Goal: Task Accomplishment & Management: Complete application form

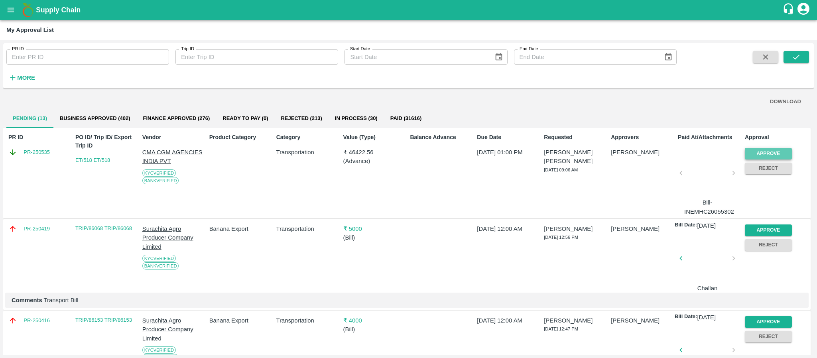
click at [766, 154] on button "Approve" at bounding box center [768, 154] width 47 height 12
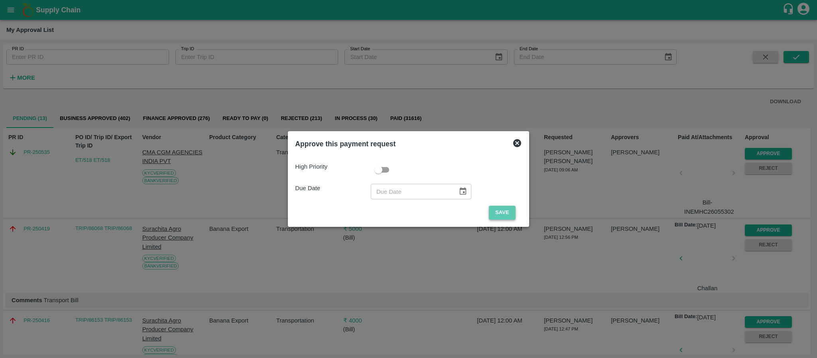
click at [508, 211] on button "Save" at bounding box center [502, 213] width 26 height 14
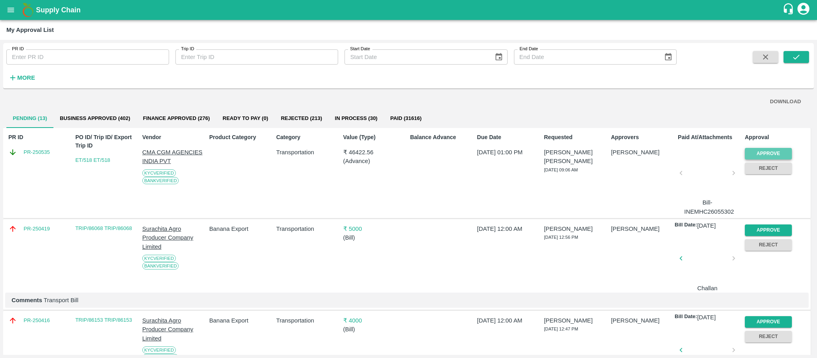
click at [765, 152] on button "Approve" at bounding box center [768, 154] width 47 height 12
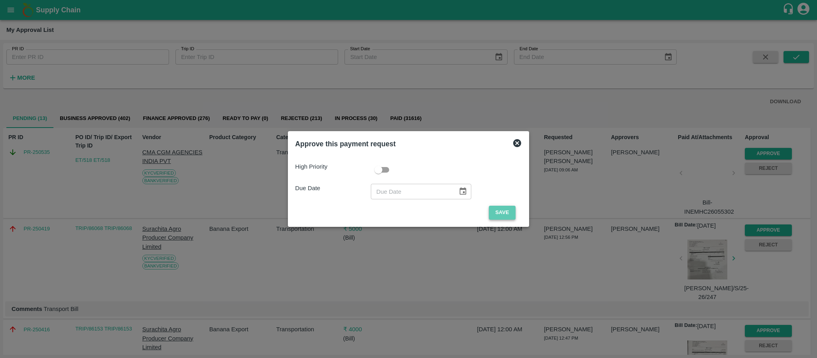
click at [503, 215] on button "Save" at bounding box center [502, 213] width 26 height 14
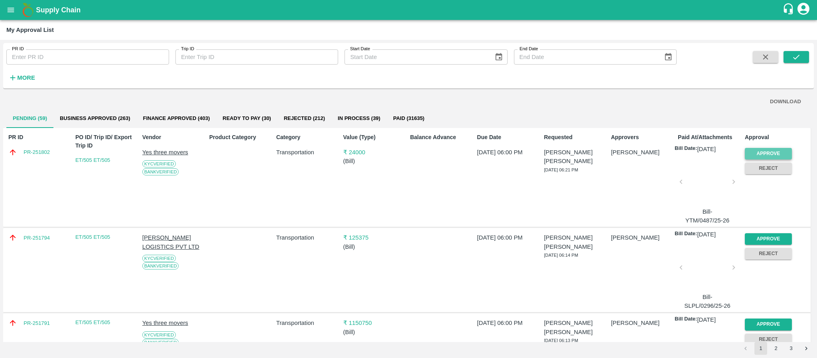
click at [766, 150] on button "Approve" at bounding box center [768, 154] width 47 height 12
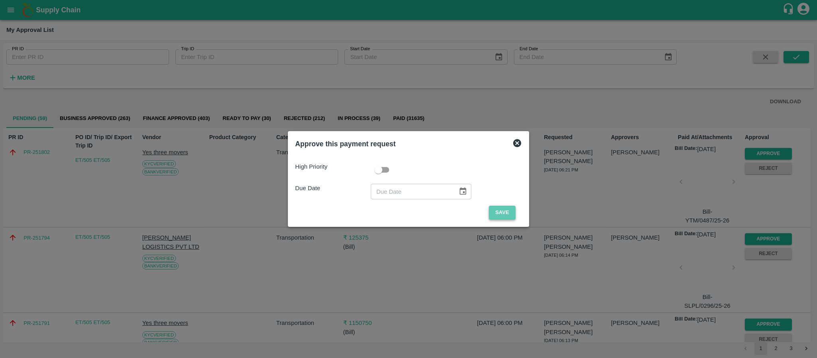
click at [509, 209] on button "Save" at bounding box center [502, 213] width 26 height 14
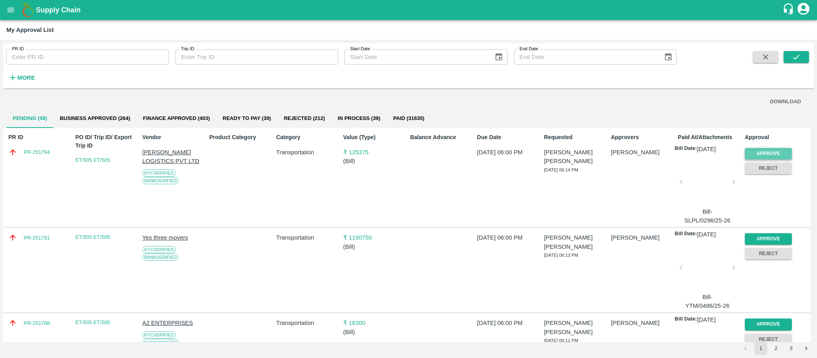
click at [765, 150] on button "Approve" at bounding box center [768, 154] width 47 height 12
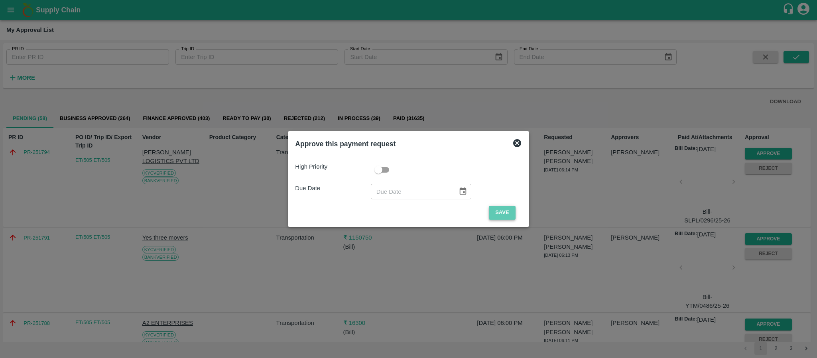
click at [497, 213] on button "Save" at bounding box center [502, 213] width 26 height 14
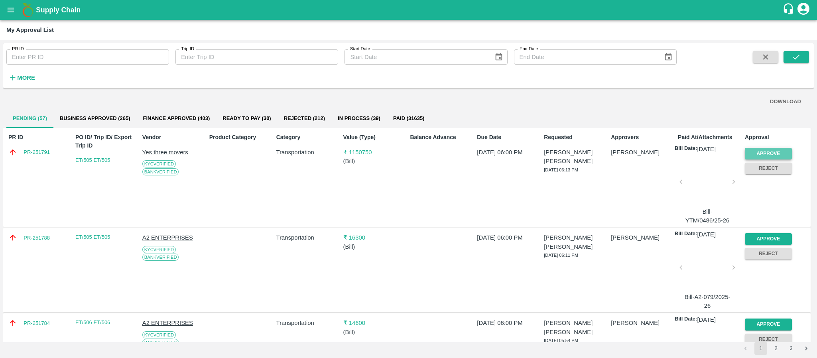
click at [778, 156] on button "Approve" at bounding box center [768, 154] width 47 height 12
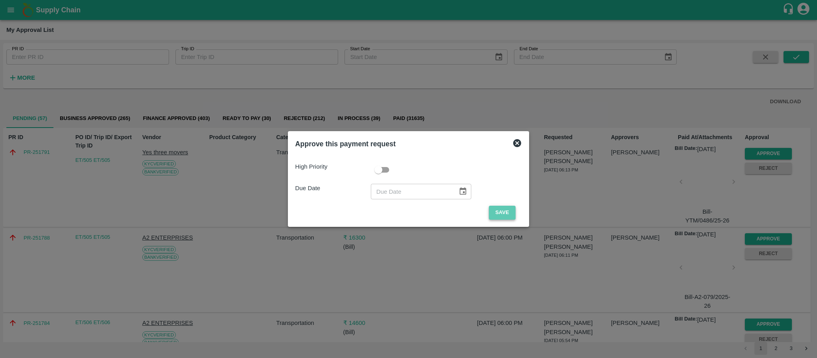
click at [503, 211] on button "Save" at bounding box center [502, 213] width 26 height 14
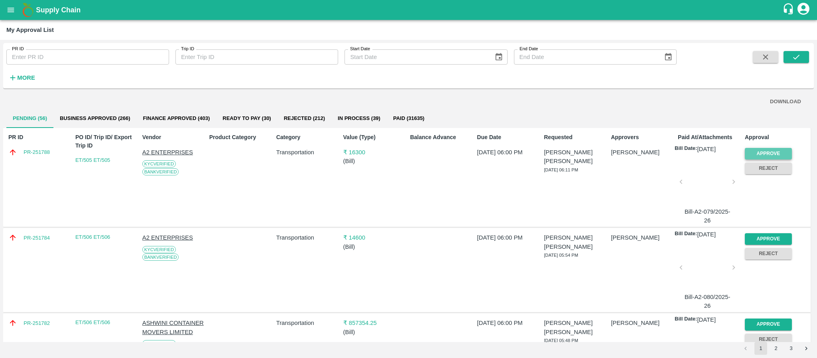
click at [750, 154] on button "Approve" at bounding box center [768, 154] width 47 height 12
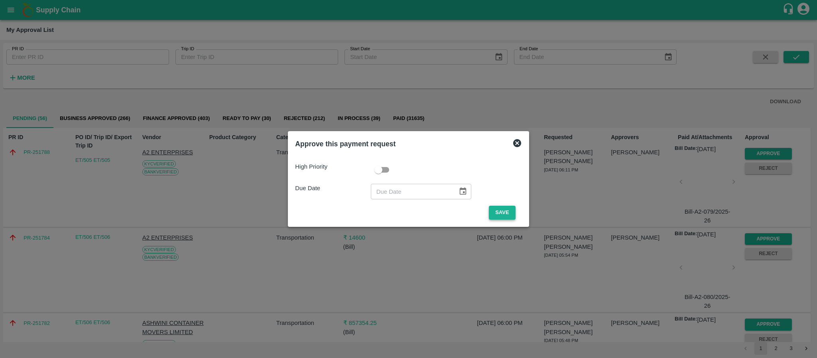
click at [503, 212] on button "Save" at bounding box center [502, 213] width 26 height 14
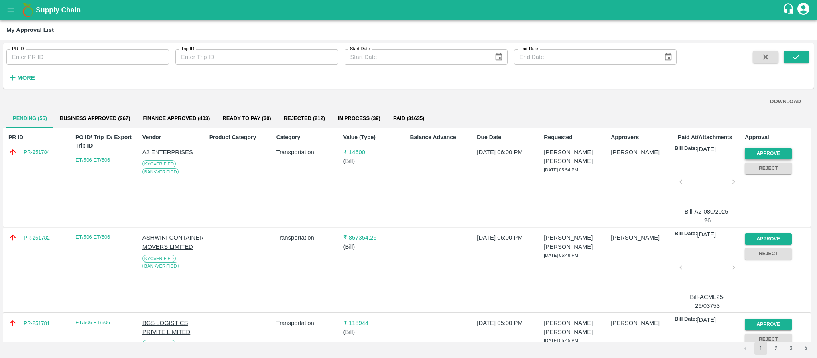
click at [766, 152] on button "Approve" at bounding box center [768, 154] width 47 height 12
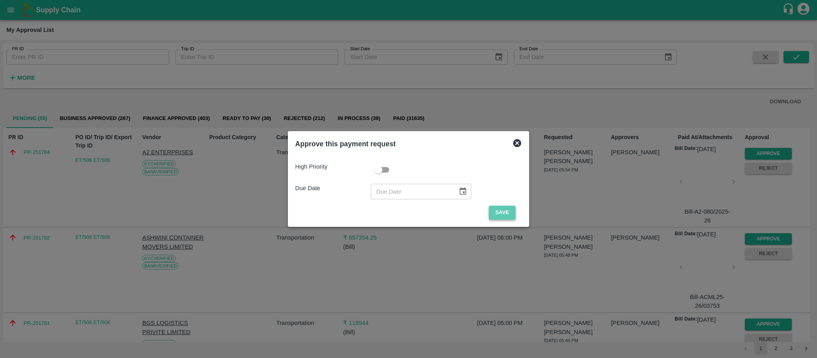
click at [509, 210] on button "Save" at bounding box center [502, 213] width 26 height 14
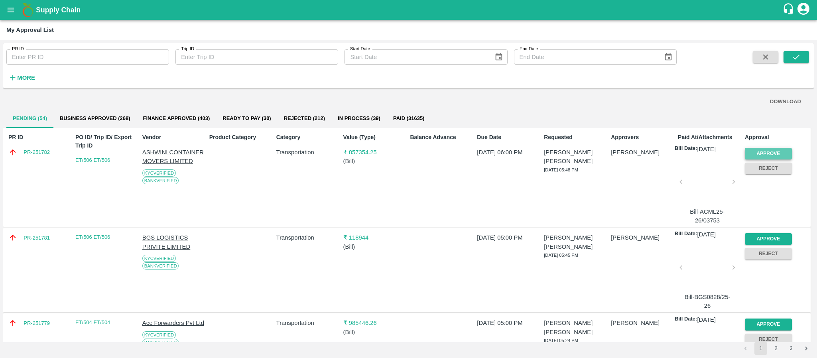
click at [765, 148] on button "Approve" at bounding box center [768, 154] width 47 height 12
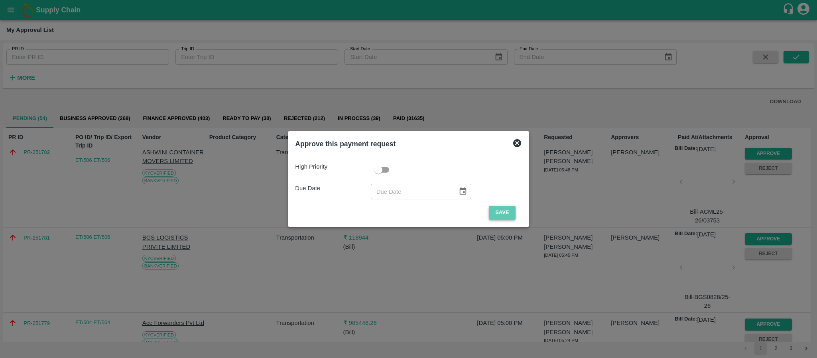
click at [499, 212] on button "Save" at bounding box center [502, 213] width 26 height 14
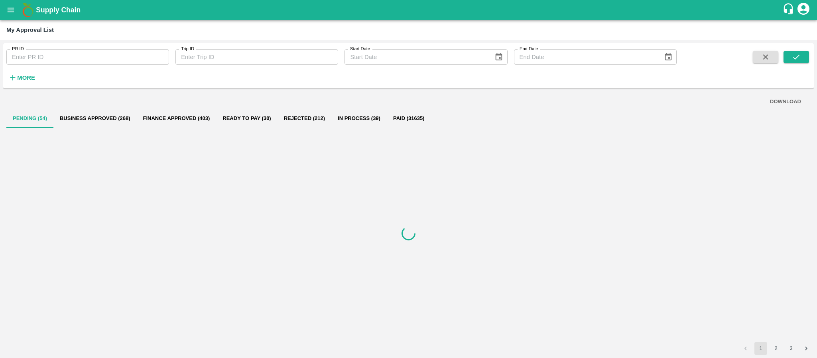
click at [24, 81] on h6 "More" at bounding box center [26, 78] width 18 height 10
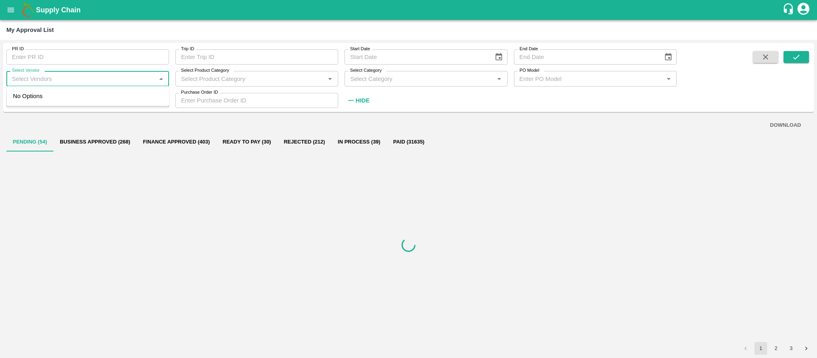
click at [69, 81] on input "Select Vendor" at bounding box center [81, 78] width 145 height 10
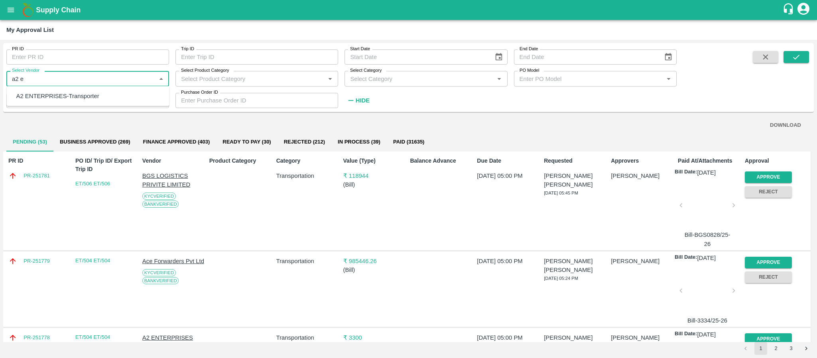
click at [64, 95] on div "A2 ENTERPRISES-Transporter" at bounding box center [57, 96] width 83 height 9
type input "A2 ENTERPRISES-Transporter"
click at [799, 56] on icon "submit" at bounding box center [796, 57] width 6 height 5
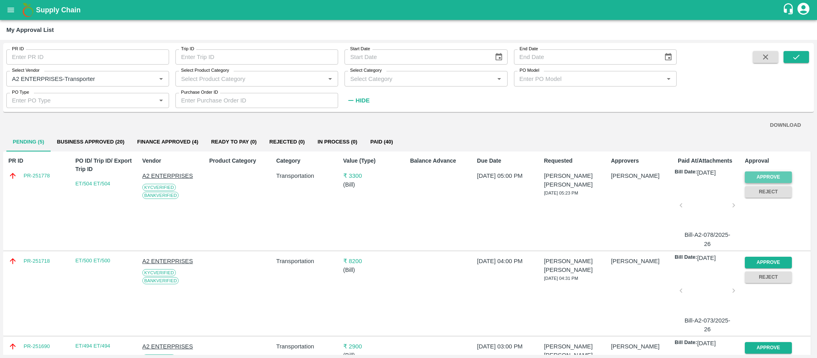
click at [766, 175] on button "Approve" at bounding box center [768, 178] width 47 height 12
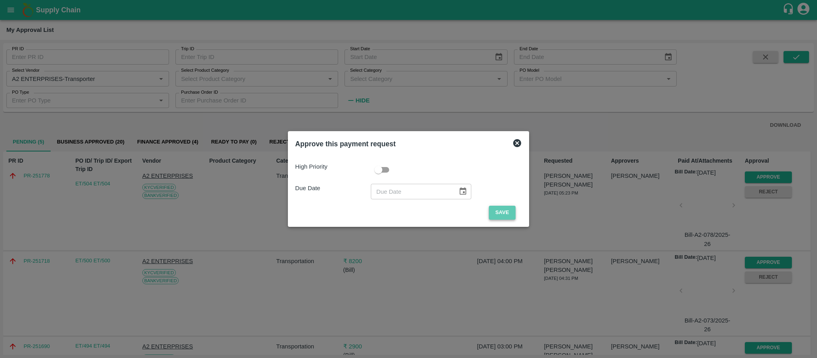
click at [510, 211] on button "Save" at bounding box center [502, 213] width 26 height 14
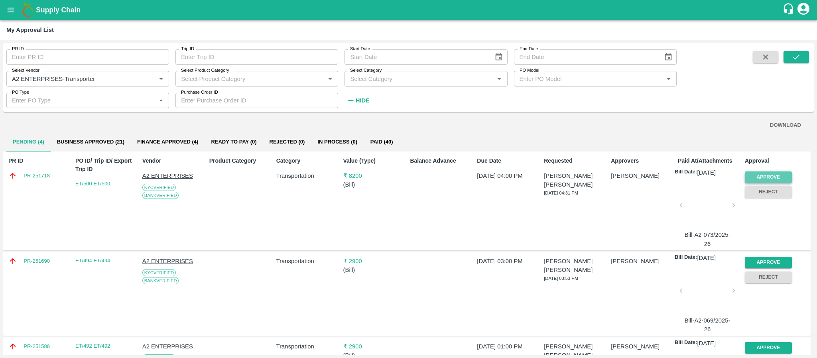
click at [783, 174] on button "Approve" at bounding box center [768, 178] width 47 height 12
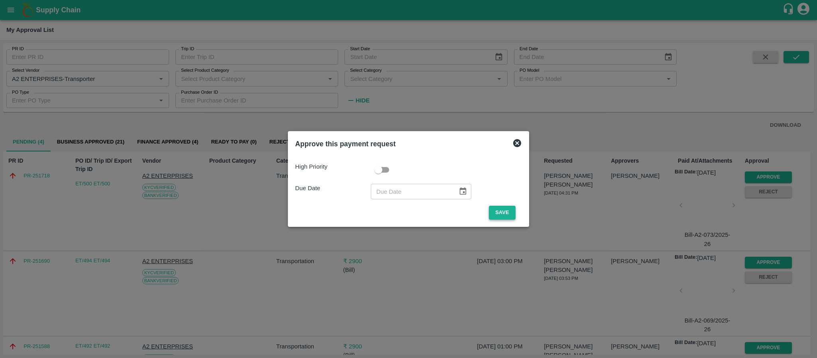
drag, startPoint x: 505, startPoint y: 205, endPoint x: 487, endPoint y: 213, distance: 20.3
click at [487, 213] on div "High Priority Due Date ​ Save" at bounding box center [408, 187] width 227 height 63
click at [489, 213] on button "Save" at bounding box center [502, 213] width 26 height 14
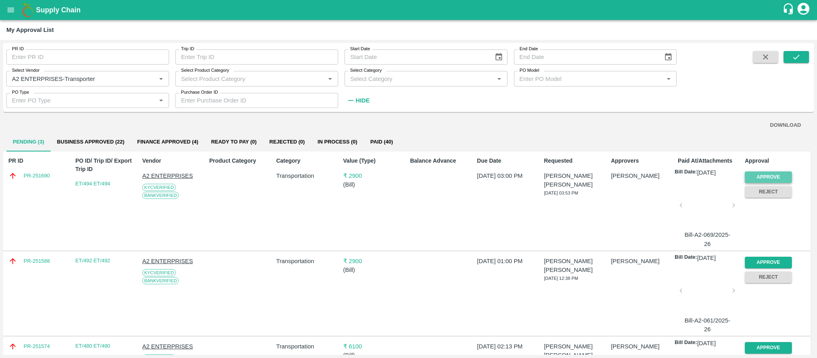
click at [778, 177] on button "Approve" at bounding box center [768, 178] width 47 height 12
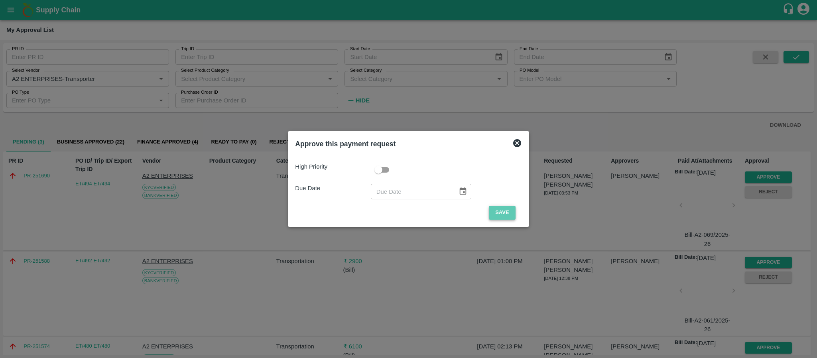
click at [507, 211] on button "Save" at bounding box center [502, 213] width 26 height 14
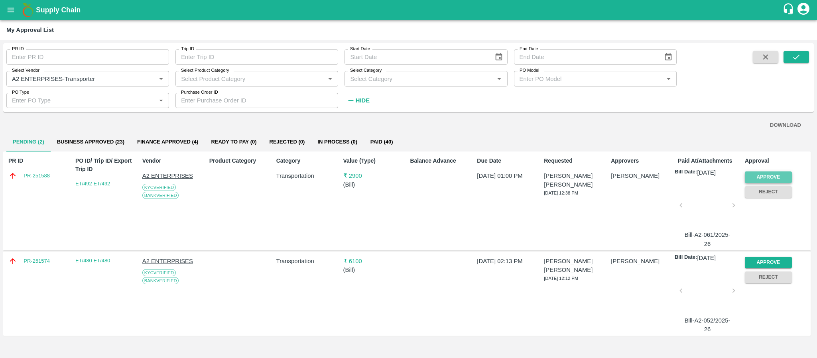
click at [772, 176] on button "Approve" at bounding box center [768, 178] width 47 height 12
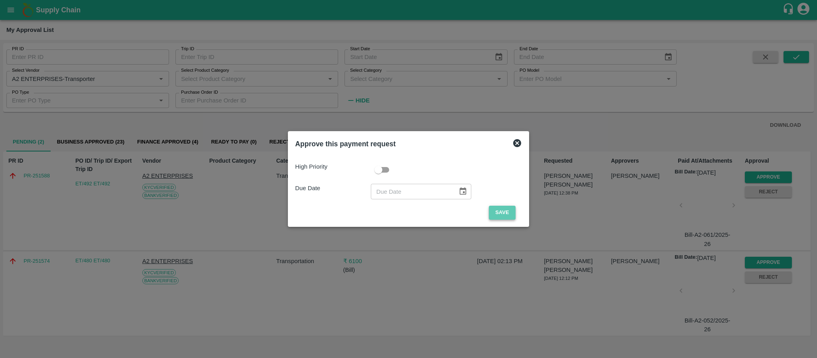
click at [501, 211] on button "Save" at bounding box center [502, 213] width 26 height 14
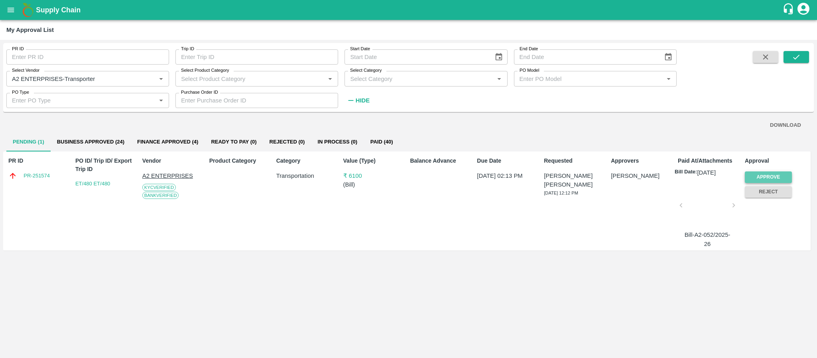
click at [765, 176] on button "Approve" at bounding box center [768, 178] width 47 height 12
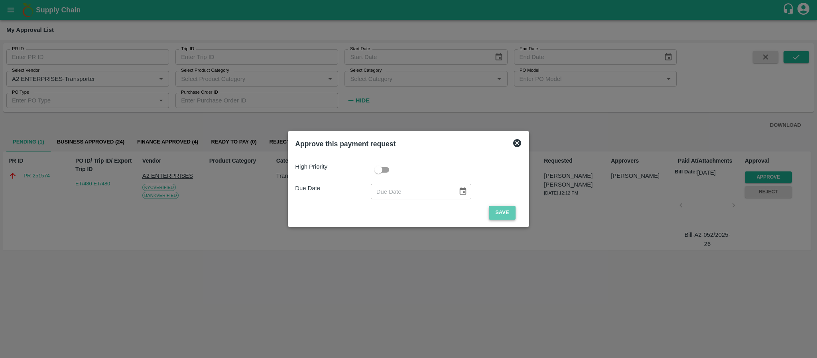
click at [497, 211] on button "Save" at bounding box center [502, 213] width 26 height 14
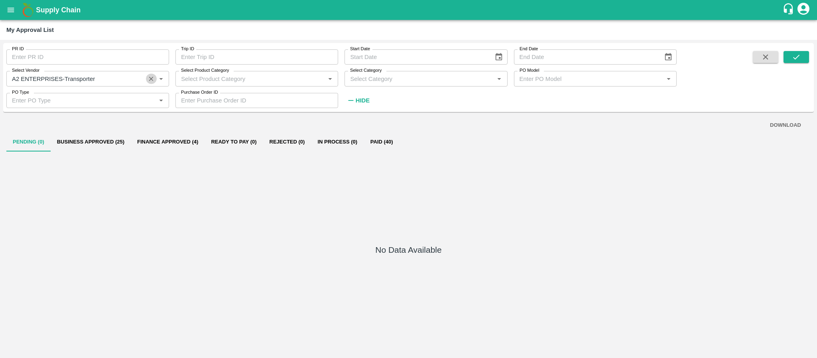
click at [152, 75] on icon "Clear" at bounding box center [152, 79] width 8 height 8
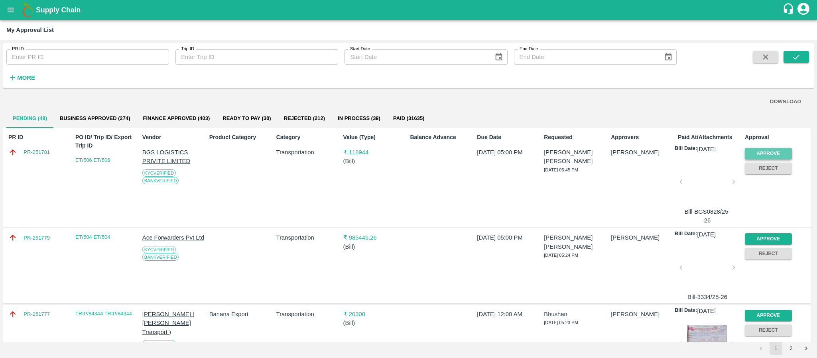
click at [769, 148] on button "Approve" at bounding box center [768, 154] width 47 height 12
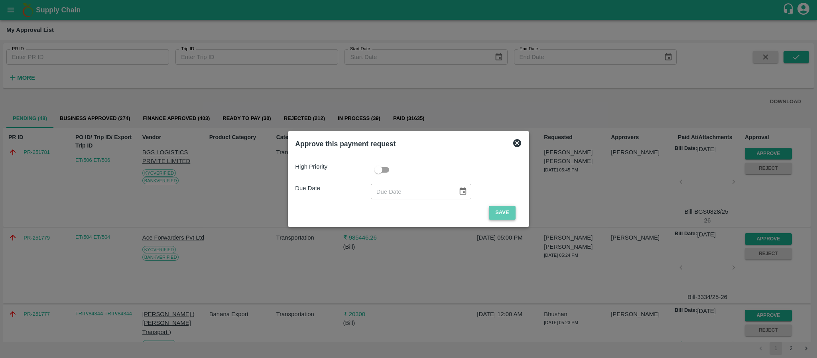
click at [493, 213] on button "Save" at bounding box center [502, 213] width 26 height 14
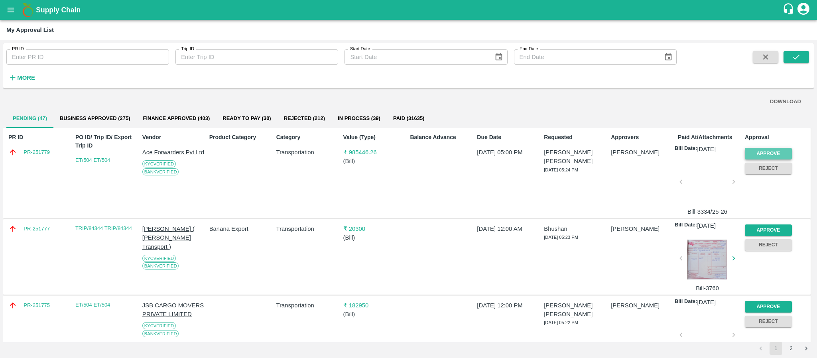
click at [765, 156] on button "Approve" at bounding box center [768, 154] width 47 height 12
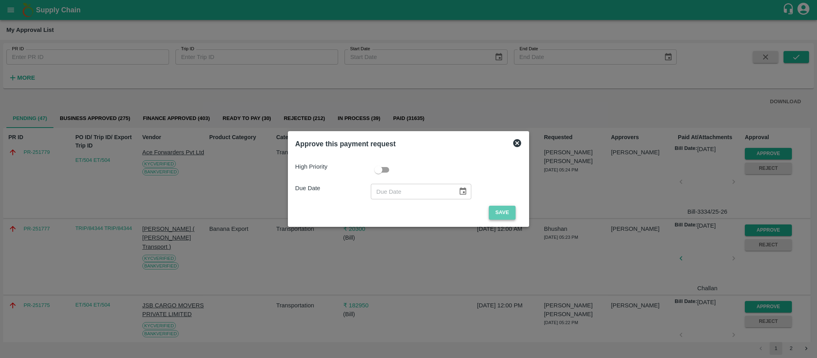
click at [508, 209] on button "Save" at bounding box center [502, 213] width 26 height 14
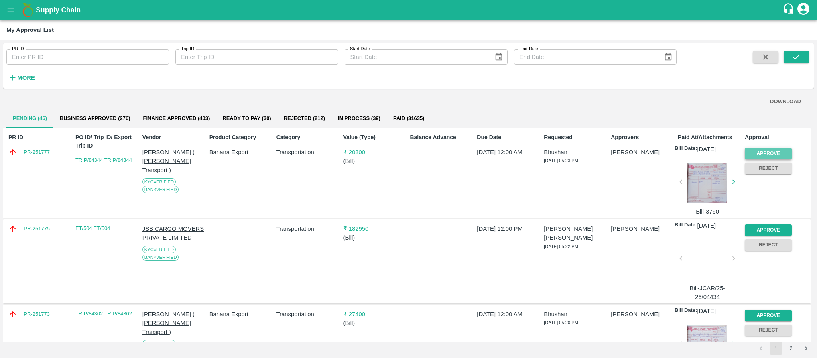
click at [782, 152] on button "Approve" at bounding box center [768, 154] width 47 height 12
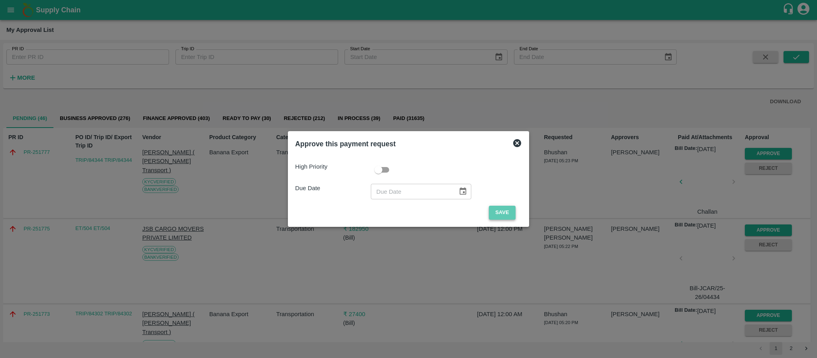
click at [509, 213] on button "Save" at bounding box center [502, 213] width 26 height 14
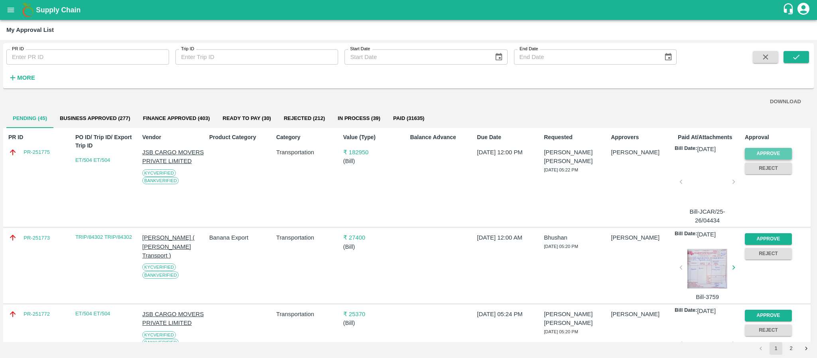
click at [765, 151] on button "Approve" at bounding box center [768, 154] width 47 height 12
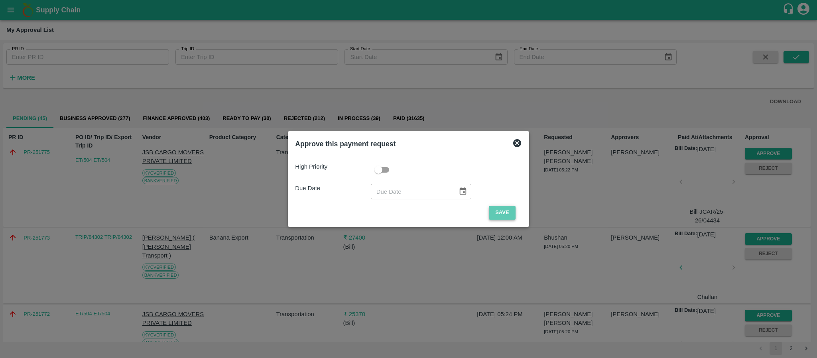
click at [503, 211] on button "Save" at bounding box center [502, 213] width 26 height 14
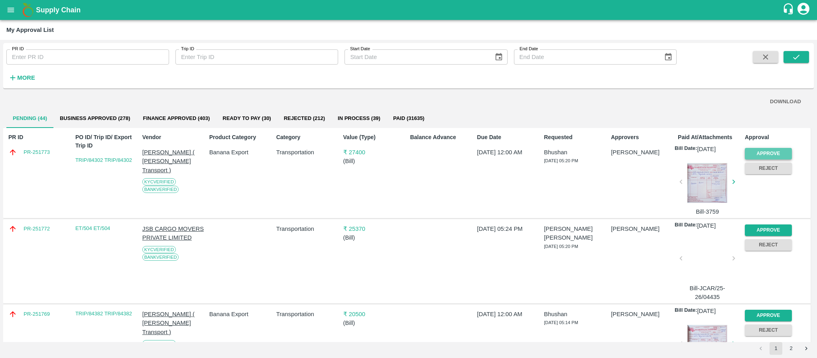
click at [771, 150] on button "Approve" at bounding box center [768, 154] width 47 height 12
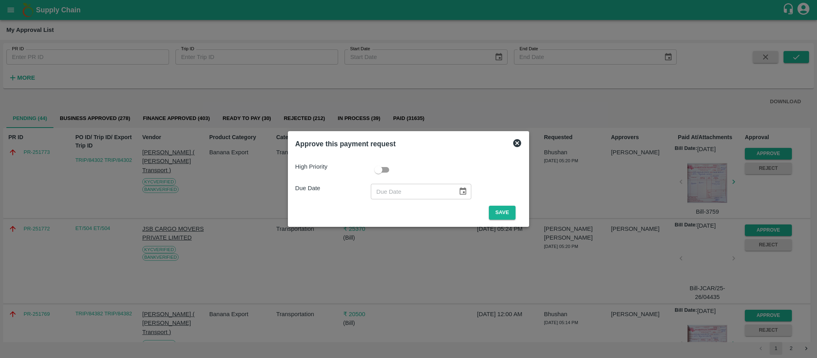
click at [504, 203] on div "High Priority Due Date ​ Save" at bounding box center [408, 187] width 227 height 63
click at [500, 210] on button "Save" at bounding box center [502, 213] width 26 height 14
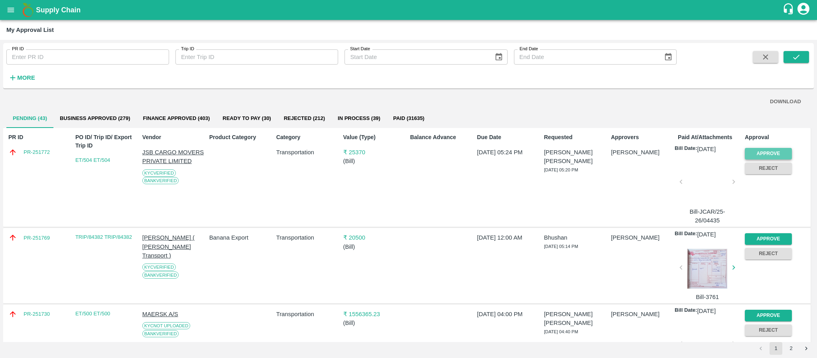
click at [779, 152] on button "Approve" at bounding box center [768, 154] width 47 height 12
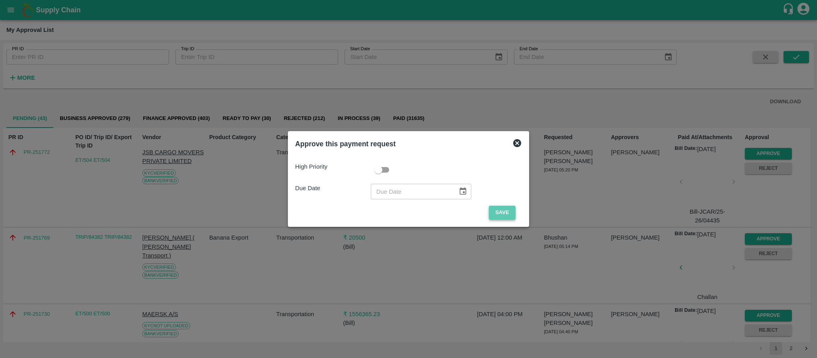
click at [501, 209] on button "Save" at bounding box center [502, 213] width 26 height 14
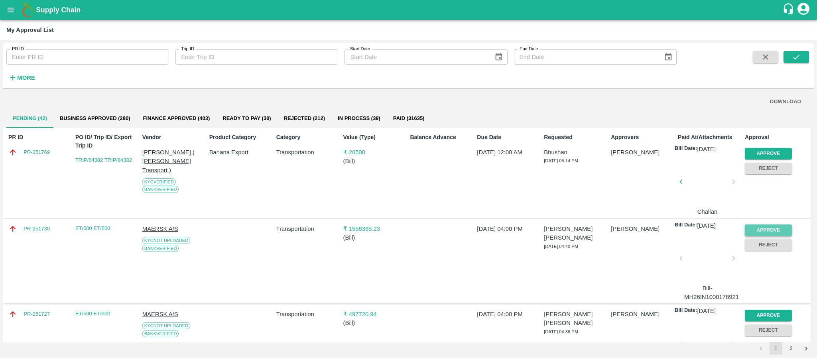
click at [760, 227] on button "Approve" at bounding box center [768, 231] width 47 height 12
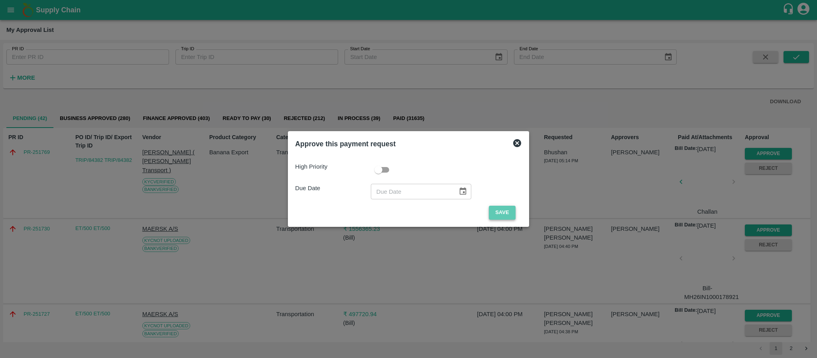
click at [505, 213] on button "Save" at bounding box center [502, 213] width 26 height 14
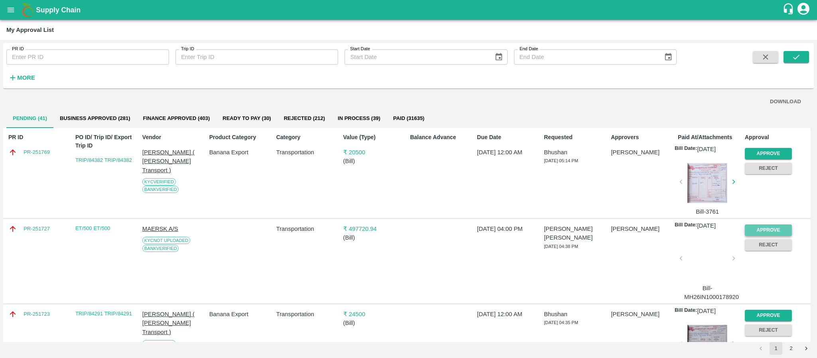
click at [763, 230] on button "Approve" at bounding box center [768, 231] width 47 height 12
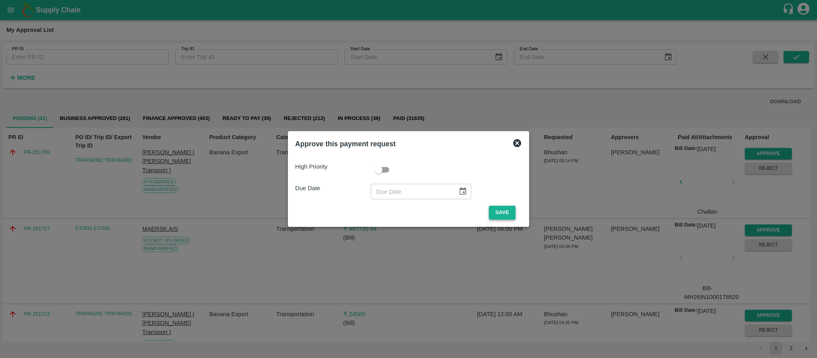
click at [505, 212] on button "Save" at bounding box center [502, 213] width 26 height 14
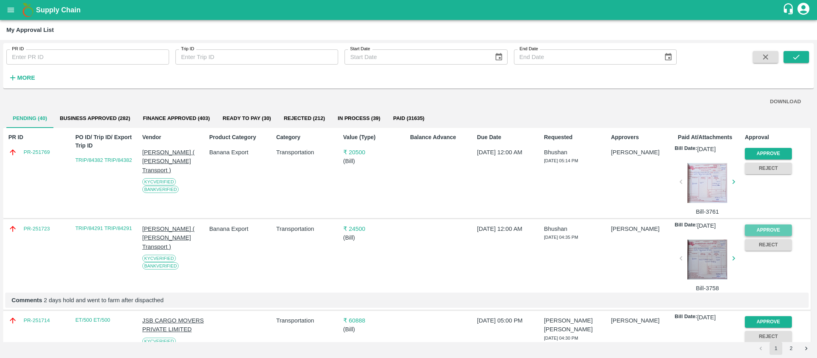
click at [782, 231] on button "Approve" at bounding box center [768, 231] width 47 height 12
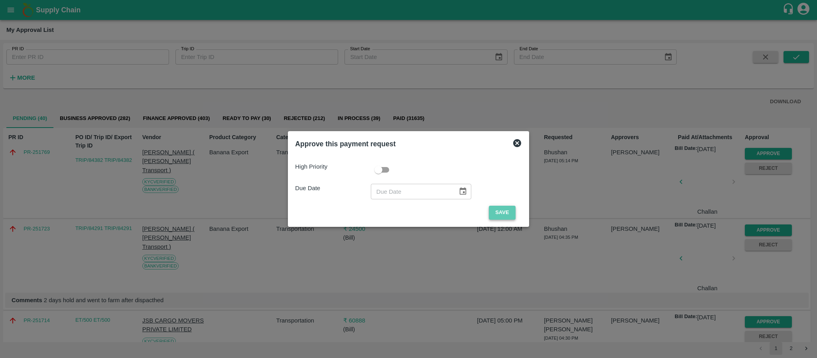
click at [510, 210] on button "Save" at bounding box center [502, 213] width 26 height 14
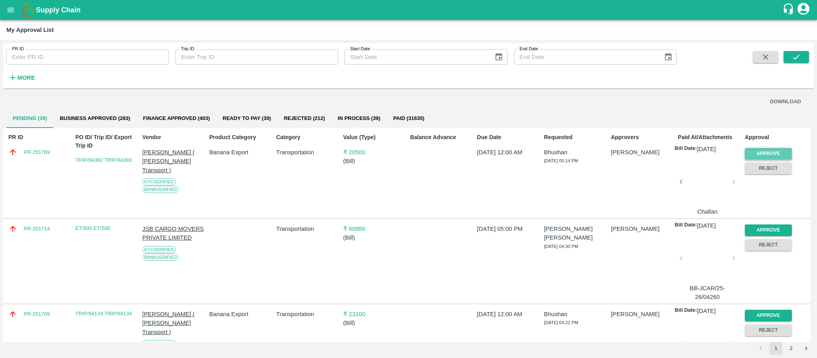
click at [771, 151] on button "Approve" at bounding box center [768, 154] width 47 height 12
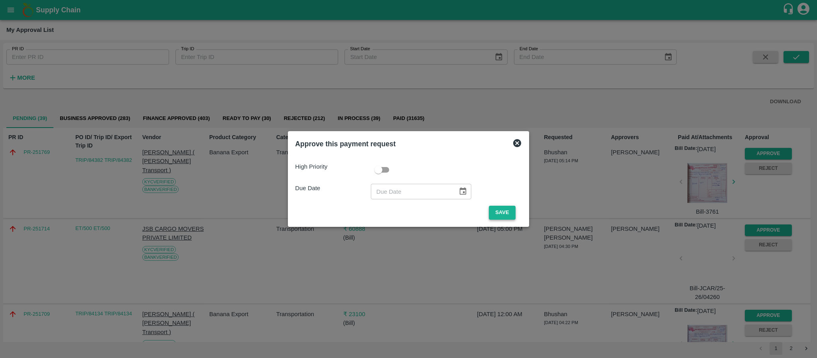
click at [498, 213] on button "Save" at bounding box center [502, 213] width 26 height 14
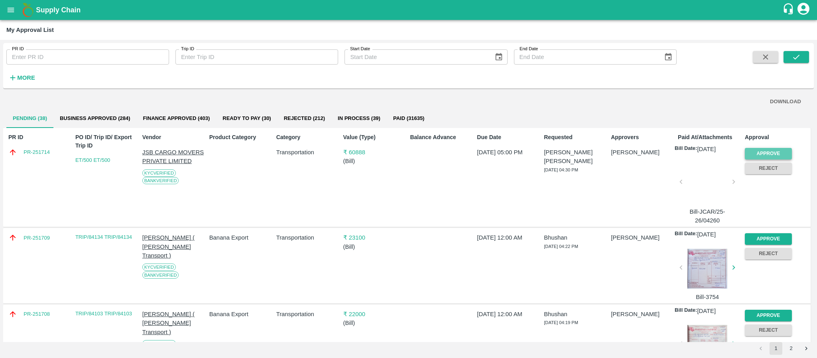
click at [767, 148] on button "Approve" at bounding box center [768, 154] width 47 height 12
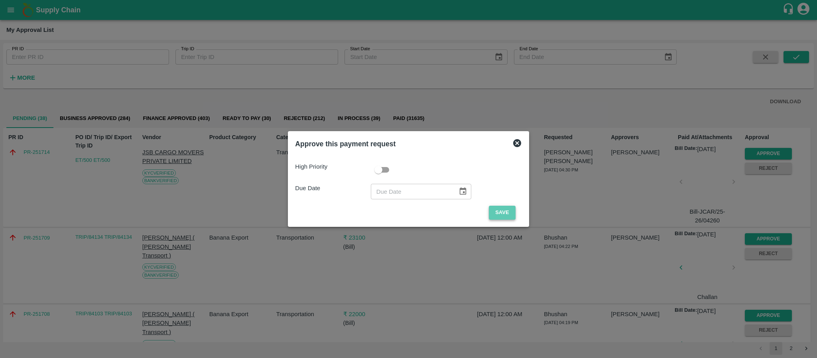
click at [512, 212] on button "Save" at bounding box center [502, 213] width 26 height 14
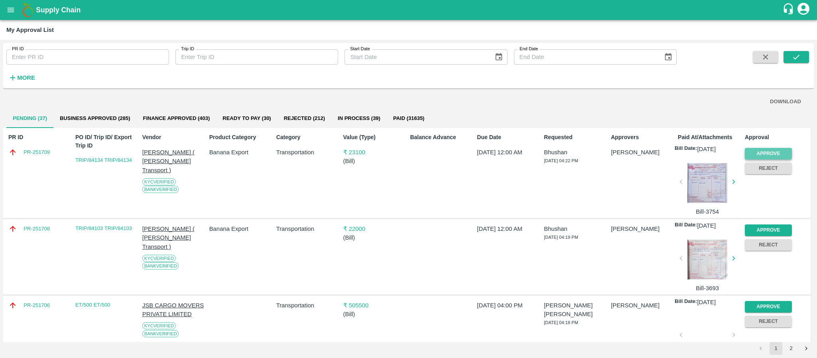
click at [751, 148] on button "Approve" at bounding box center [768, 154] width 47 height 12
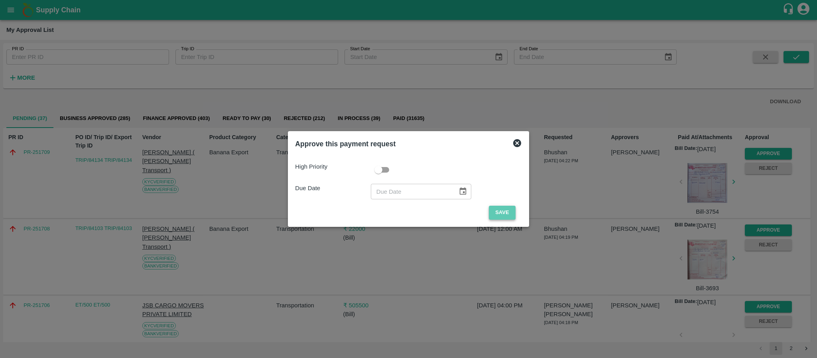
click at [501, 215] on button "Save" at bounding box center [502, 213] width 26 height 14
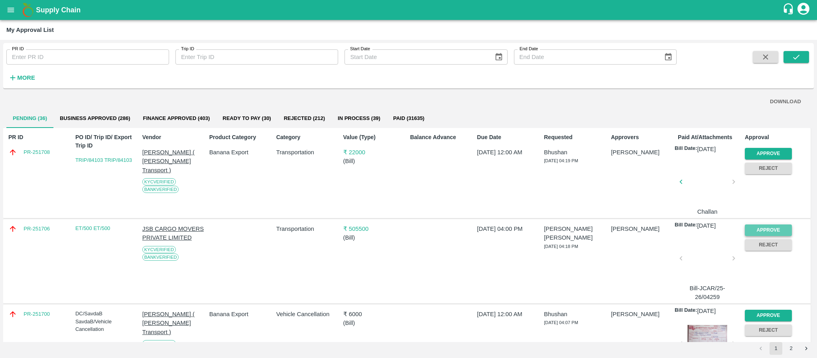
click at [769, 226] on button "Approve" at bounding box center [768, 231] width 47 height 12
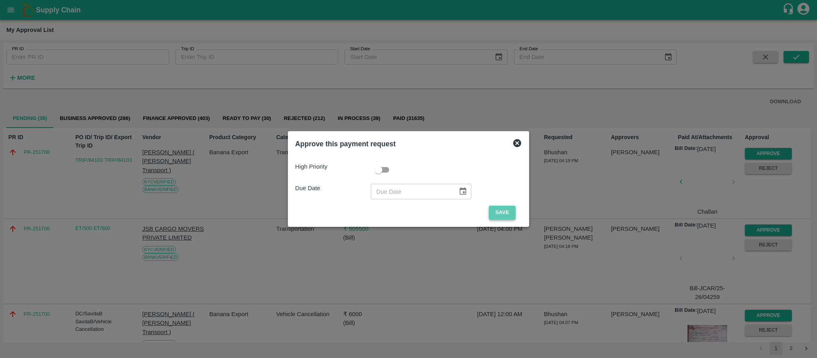
click at [497, 209] on button "Save" at bounding box center [502, 213] width 26 height 14
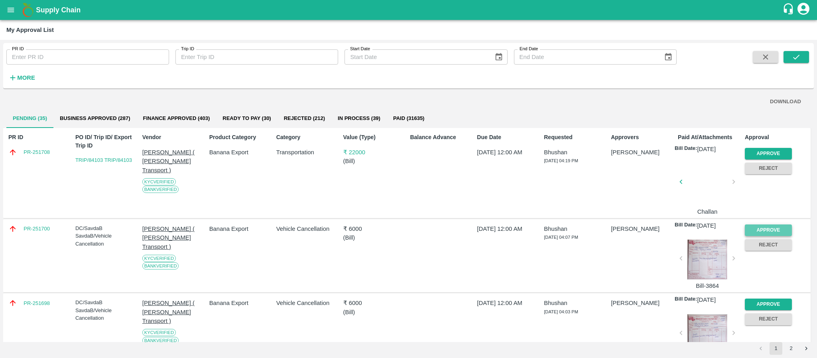
click at [755, 229] on button "Approve" at bounding box center [768, 231] width 47 height 12
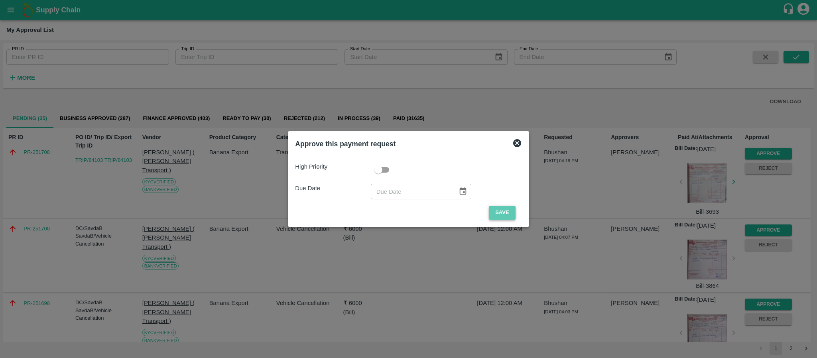
click at [494, 213] on button "Save" at bounding box center [502, 213] width 26 height 14
